Goal: Information Seeking & Learning: Learn about a topic

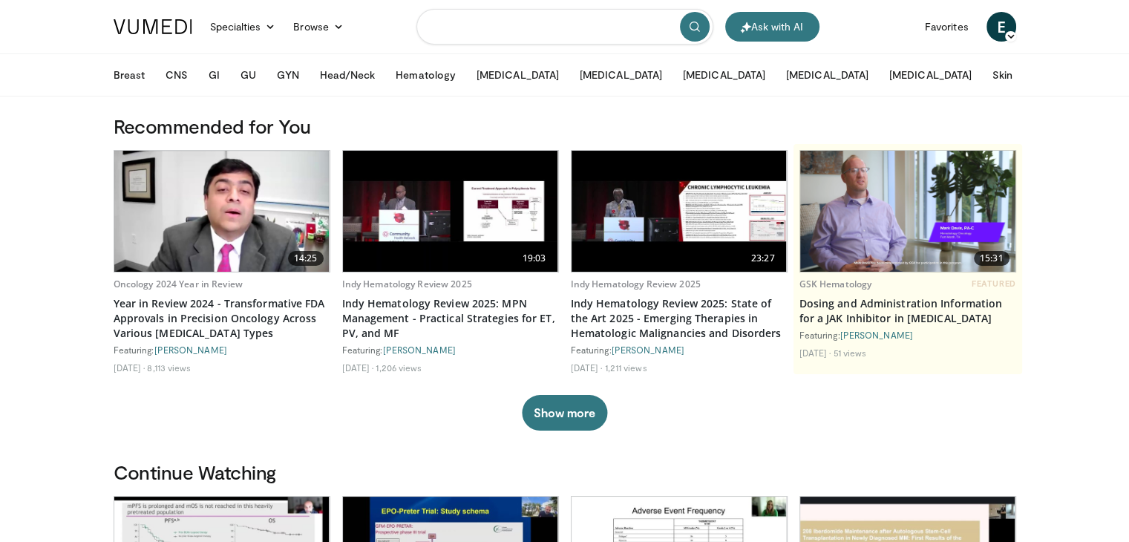
click at [457, 33] on input "Search topics, interventions" at bounding box center [564, 27] width 297 height 36
type input "**********"
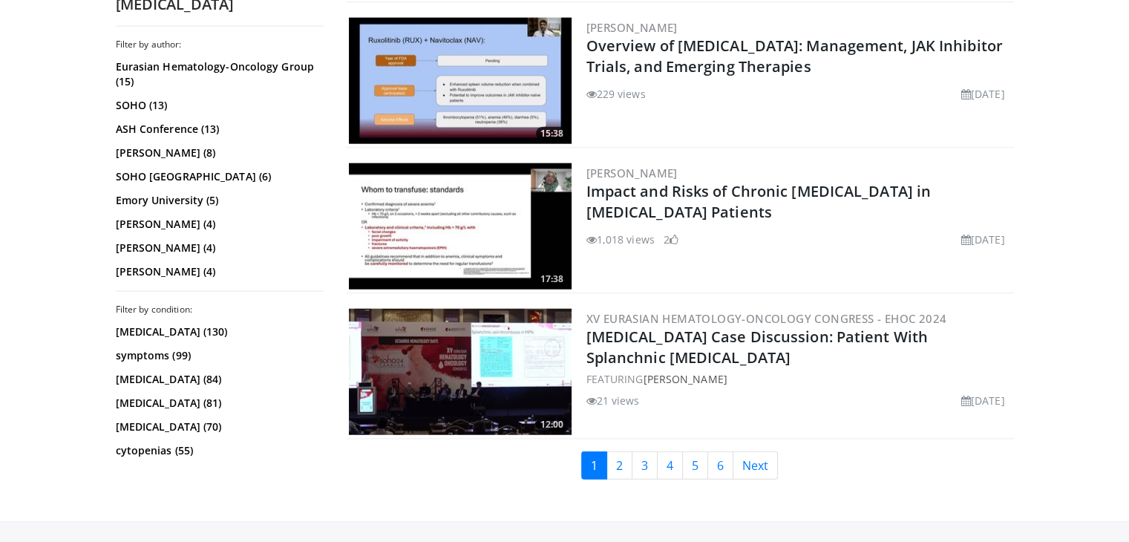
scroll to position [3729, 0]
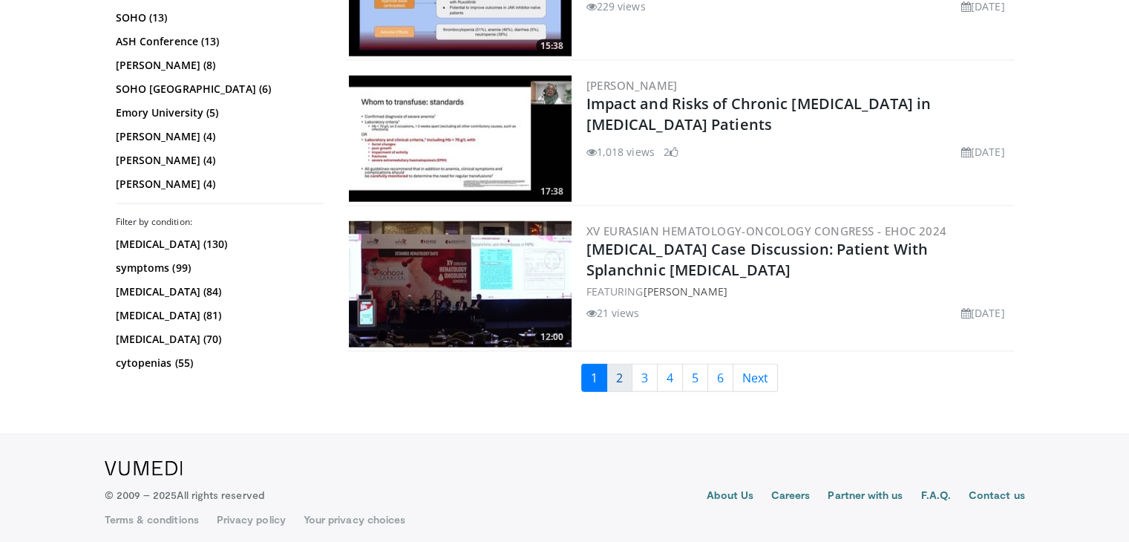
click at [629, 370] on link "2" at bounding box center [619, 378] width 26 height 28
